Goal: Use online tool/utility: Utilize a website feature to perform a specific function

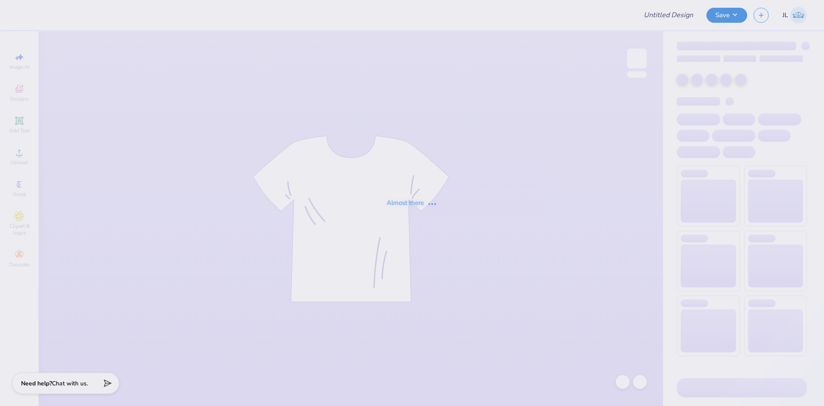
type input "Lyle Dillion : The University of Virginia"
type input "Moms Day Idea"
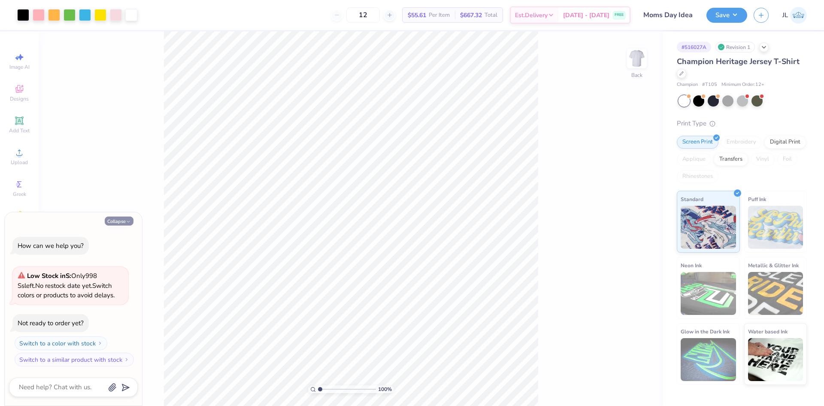
click at [121, 218] on button "Collapse" at bounding box center [119, 220] width 29 height 9
type textarea "x"
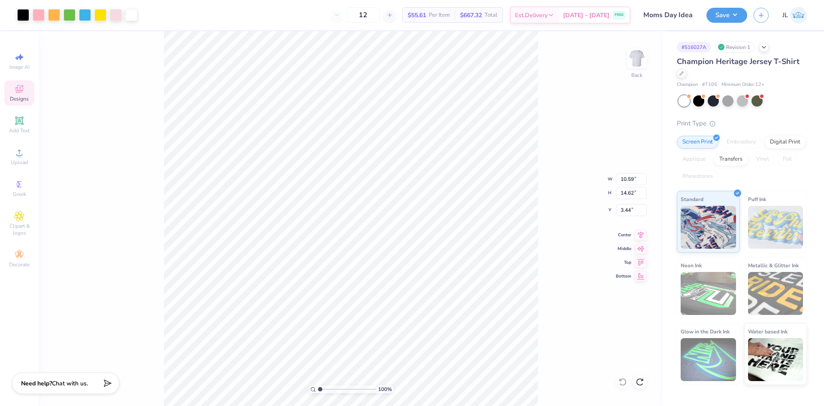
drag, startPoint x: 320, startPoint y: 388, endPoint x: 296, endPoint y: 378, distance: 26.0
click at [318, 385] on input "range" at bounding box center [347, 389] width 58 height 8
click at [406, 263] on li "Download vector" at bounding box center [413, 261] width 67 height 17
drag, startPoint x: 321, startPoint y: 387, endPoint x: 325, endPoint y: 387, distance: 4.3
type input "1.86"
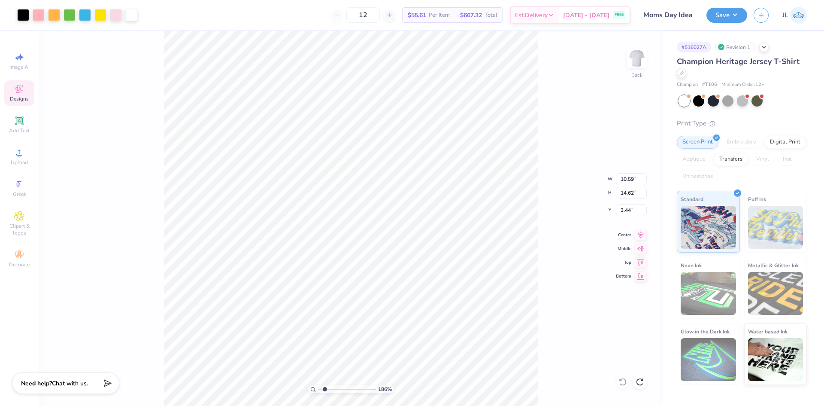
click at [325, 387] on input "range" at bounding box center [347, 389] width 58 height 8
